Goal: Find specific page/section: Find specific page/section

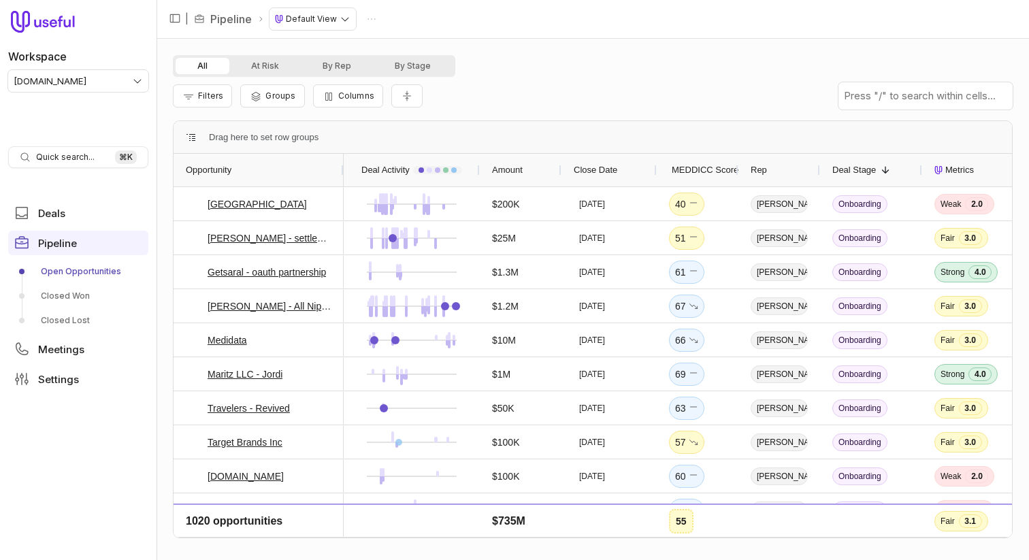
click at [136, 81] on html "Workspace [DOMAIN_NAME] Quick search... ⌘ K Deals Pipeline Open Opportunities C…" at bounding box center [514, 280] width 1029 height 560
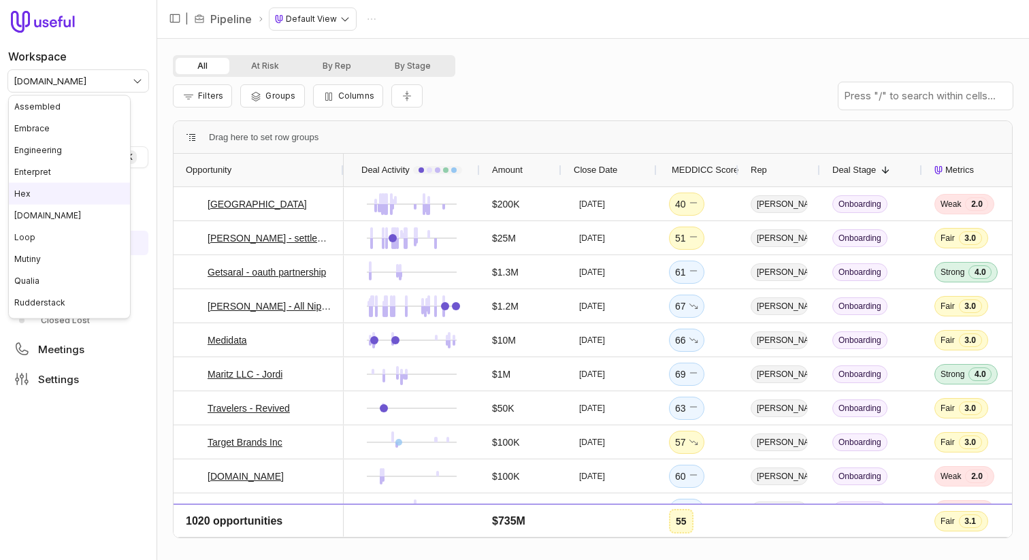
drag, startPoint x: 64, startPoint y: 182, endPoint x: 64, endPoint y: 170, distance: 12.9
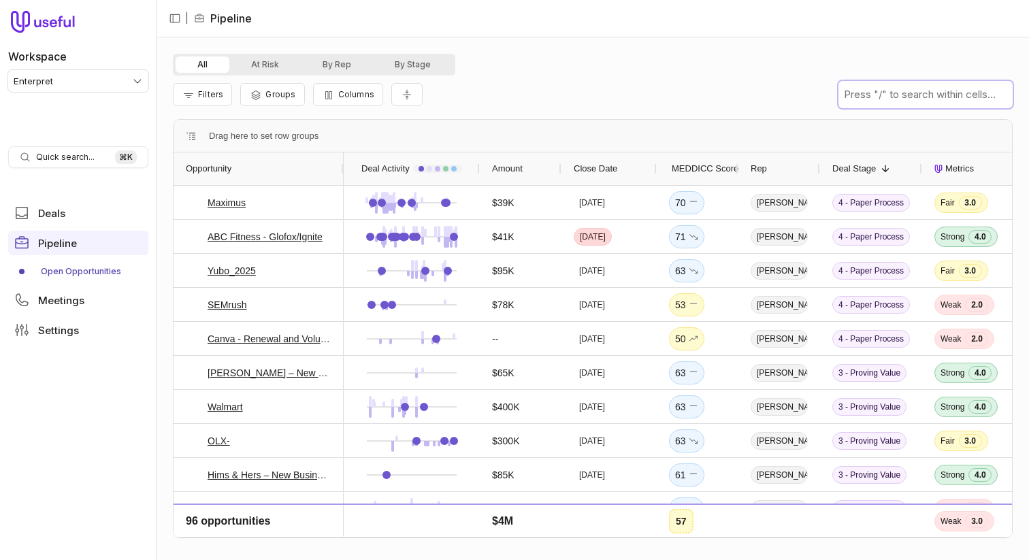
click at [910, 98] on input "text" at bounding box center [926, 94] width 174 height 27
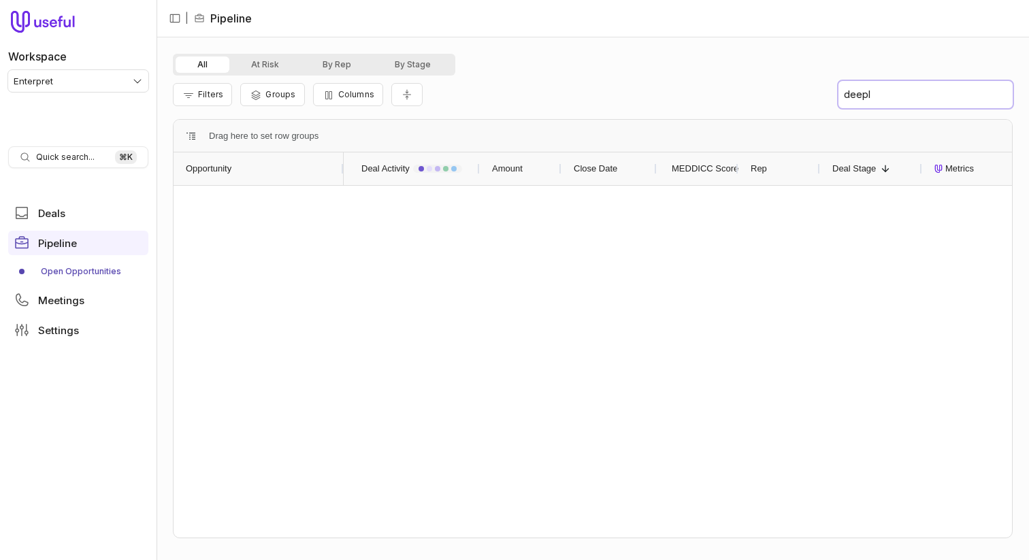
type input "deepl"
click at [635, 110] on div "Filters Groups Columns deepl" at bounding box center [593, 95] width 840 height 38
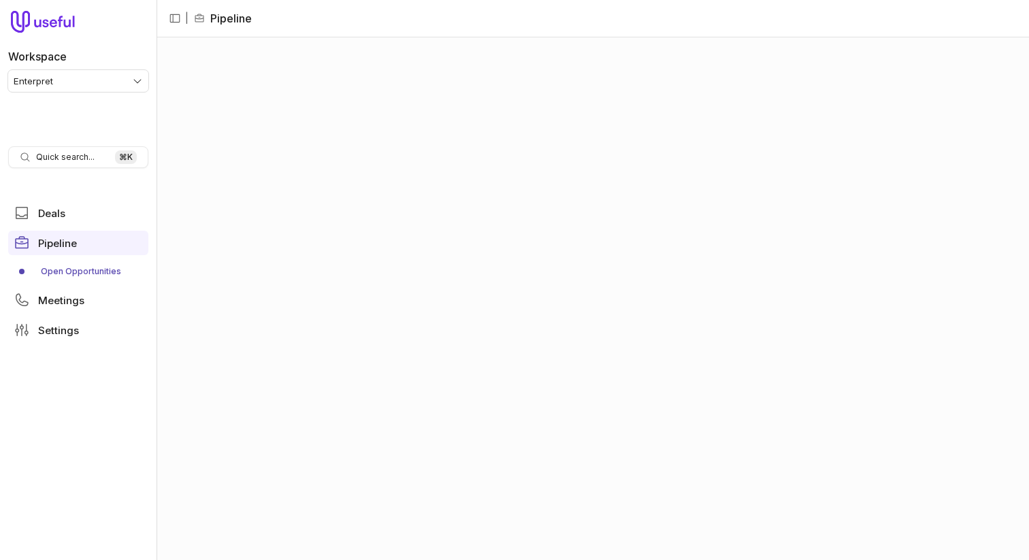
click at [112, 80] on html "Workspace Enterpret Quick search... ⌘ K Deals Pipeline Open Opportunities Meeti…" at bounding box center [514, 280] width 1029 height 560
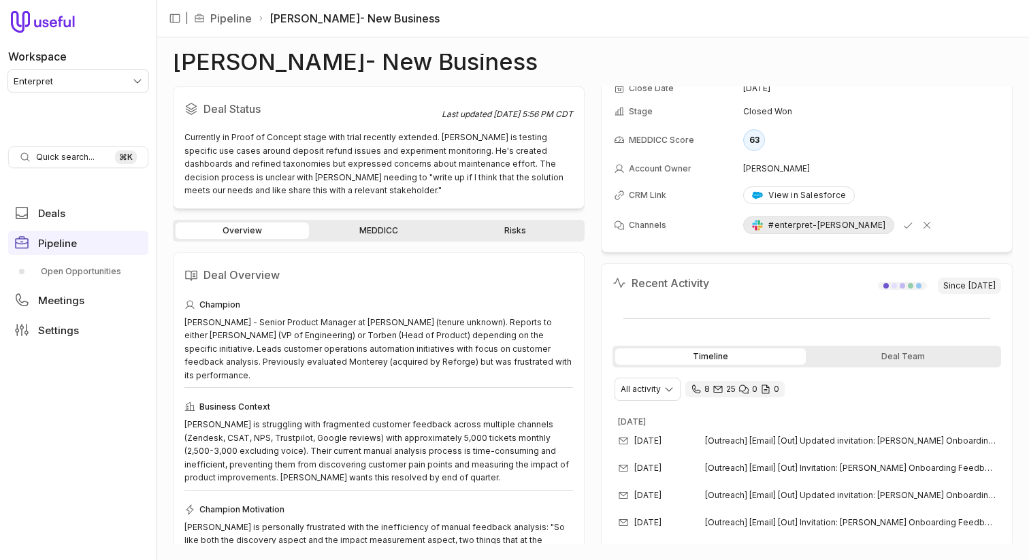
scroll to position [76, 0]
click at [392, 231] on link "MEDDICC" at bounding box center [378, 231] width 133 height 16
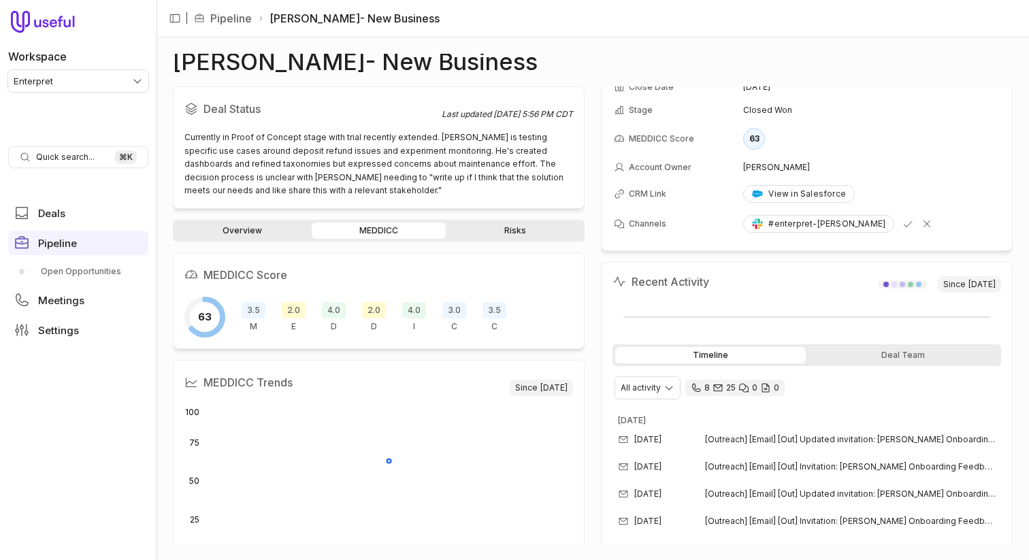
click at [240, 231] on link "Overview" at bounding box center [242, 231] width 133 height 16
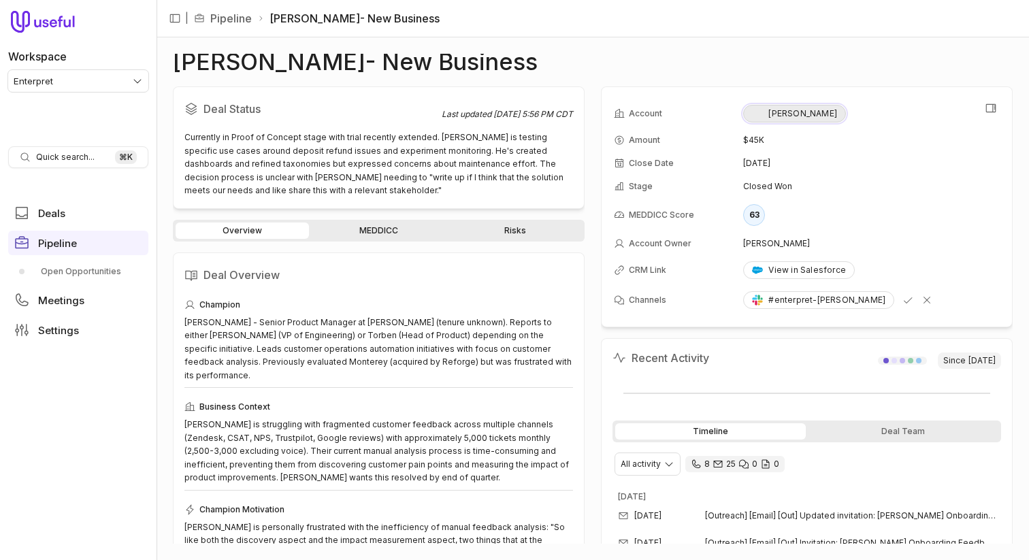
click at [773, 110] on div "FINN" at bounding box center [794, 113] width 85 height 11
click at [78, 272] on link "Open Opportunities" at bounding box center [78, 272] width 140 height 22
